Goal: Use online tool/utility: Utilize a website feature to perform a specific function

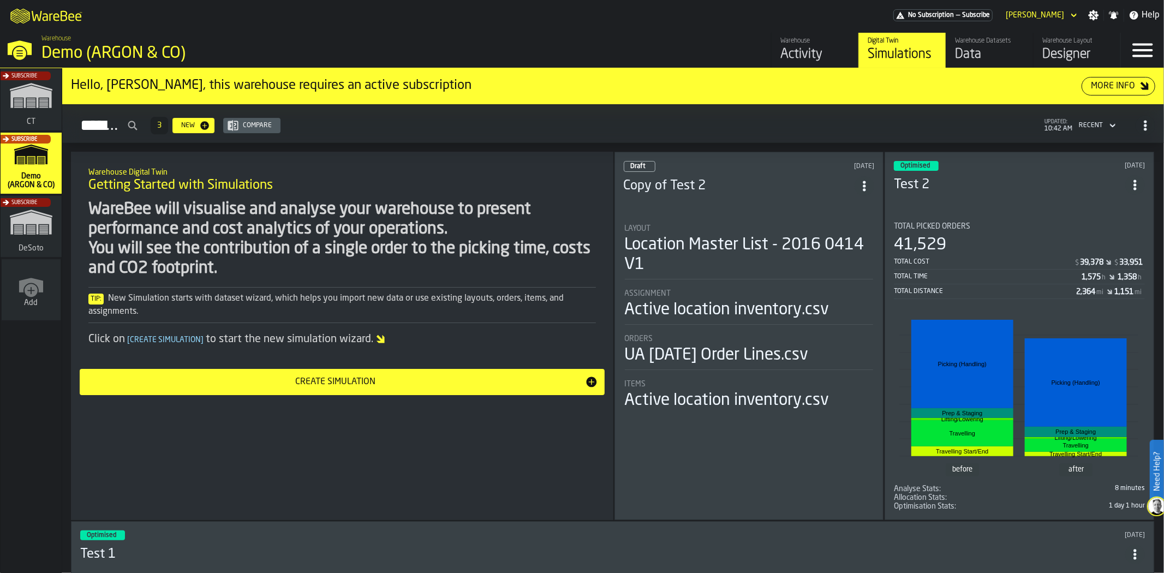
click at [7, 237] on div "Subscribe" at bounding box center [28, 229] width 61 height 63
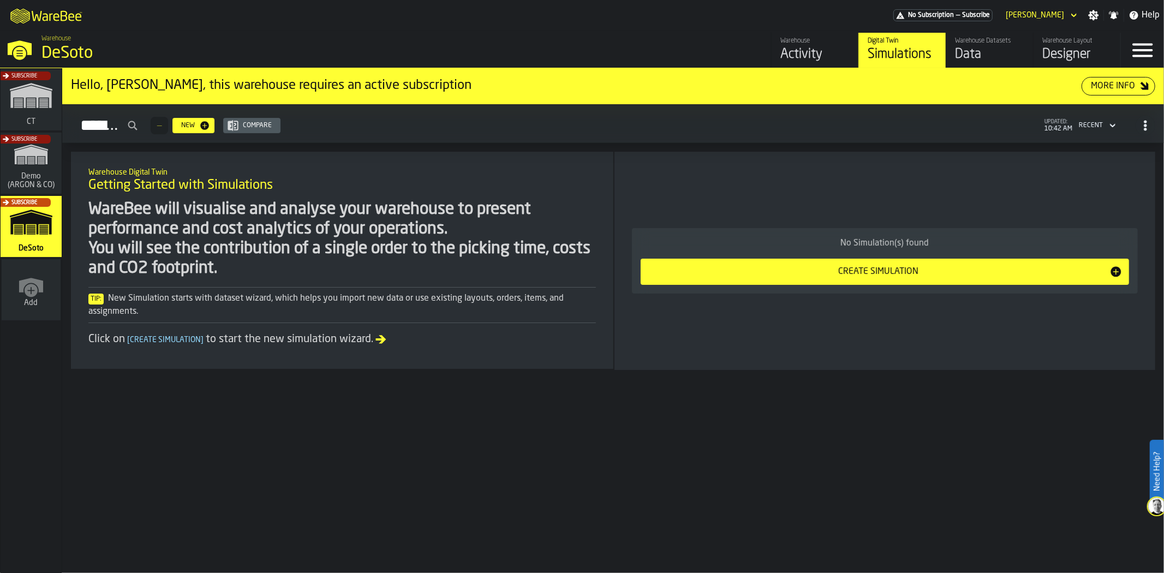
click at [776, 55] on div "Designer" at bounding box center [1077, 54] width 69 height 17
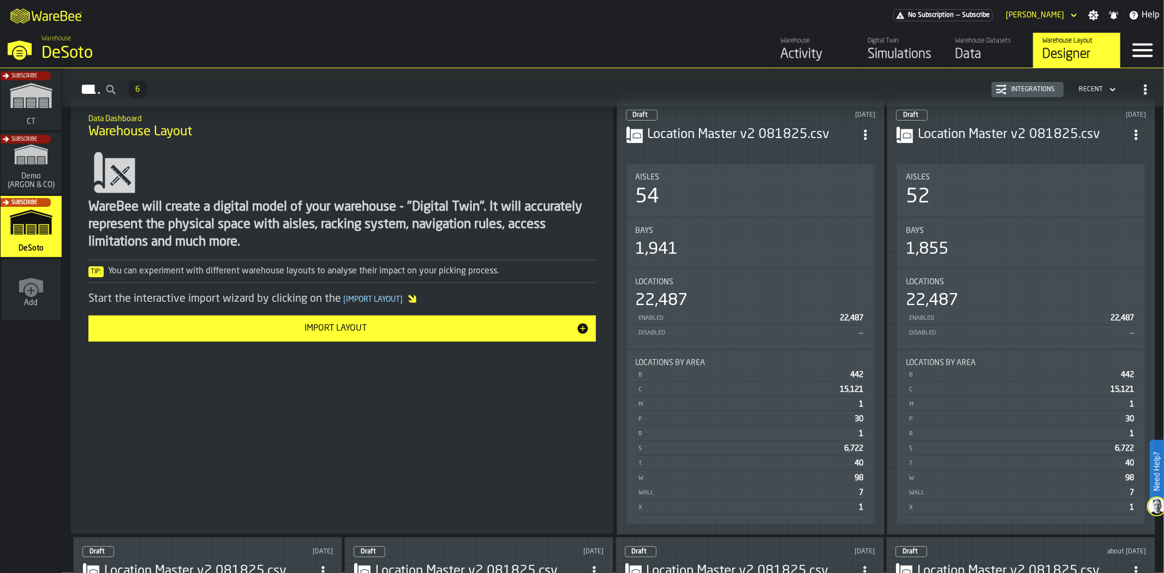
scroll to position [90, 0]
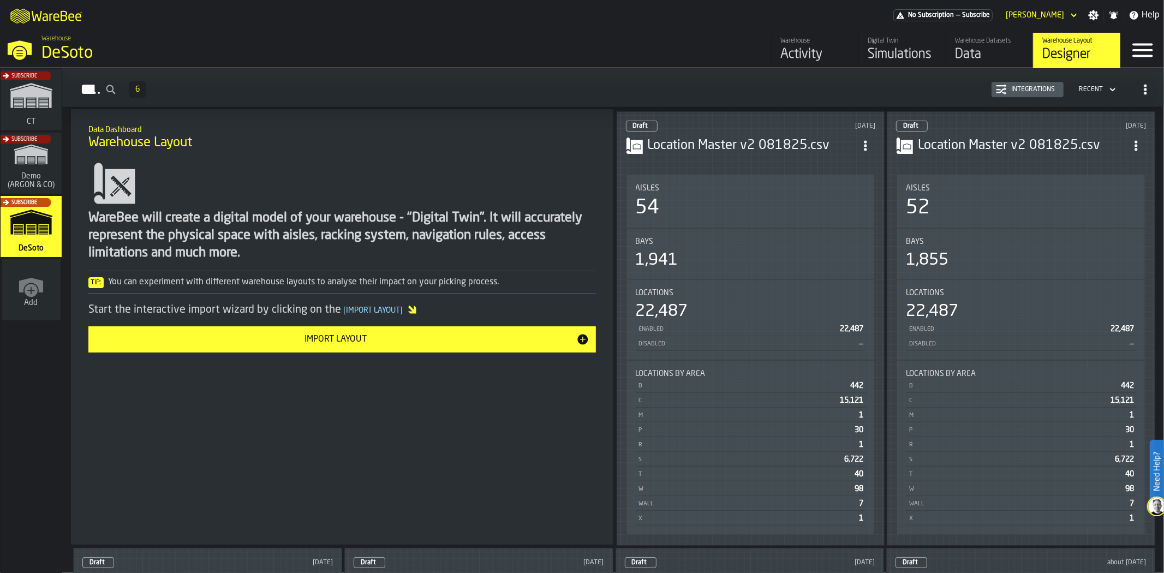
click at [776, 229] on div "Bays 1,941" at bounding box center [751, 254] width 248 height 50
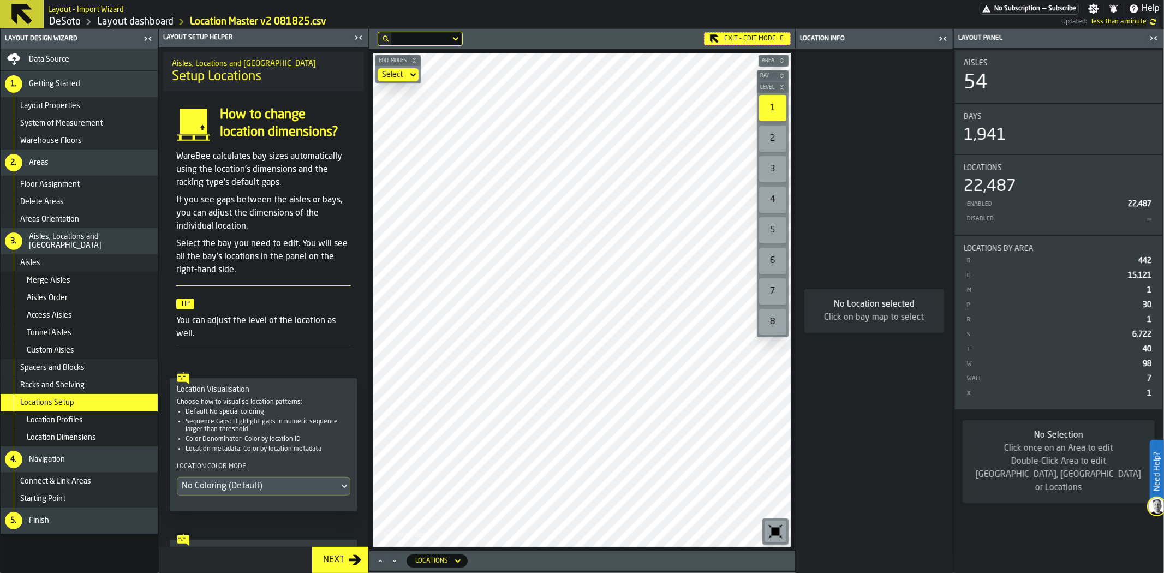
click at [699, 34] on div "Exit - Edit Mode: C Edit Modes Select Area Bay Level 1 2 3 4 5 6 7 8 M A K I N …" at bounding box center [582, 290] width 426 height 522
